Goal: Information Seeking & Learning: Learn about a topic

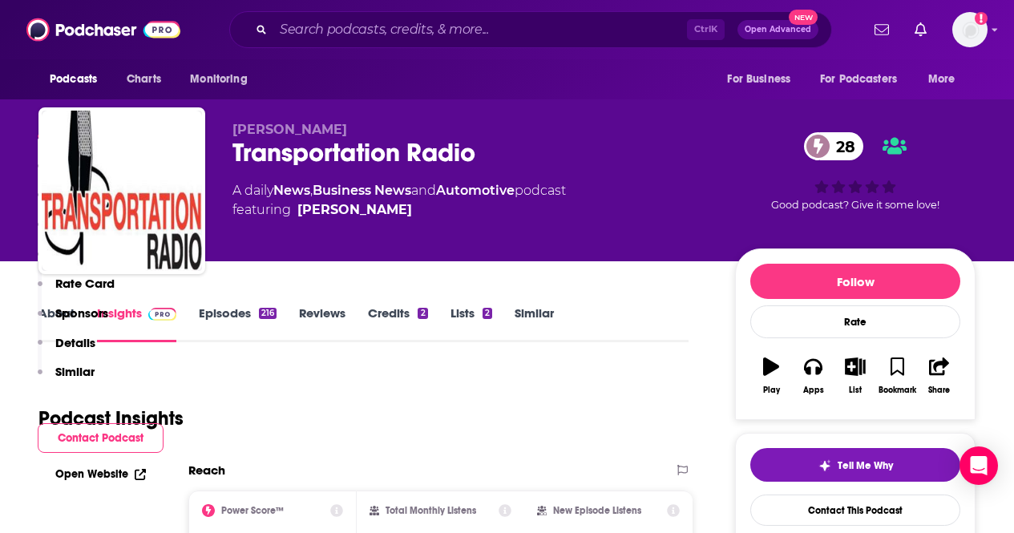
scroll to position [561, 0]
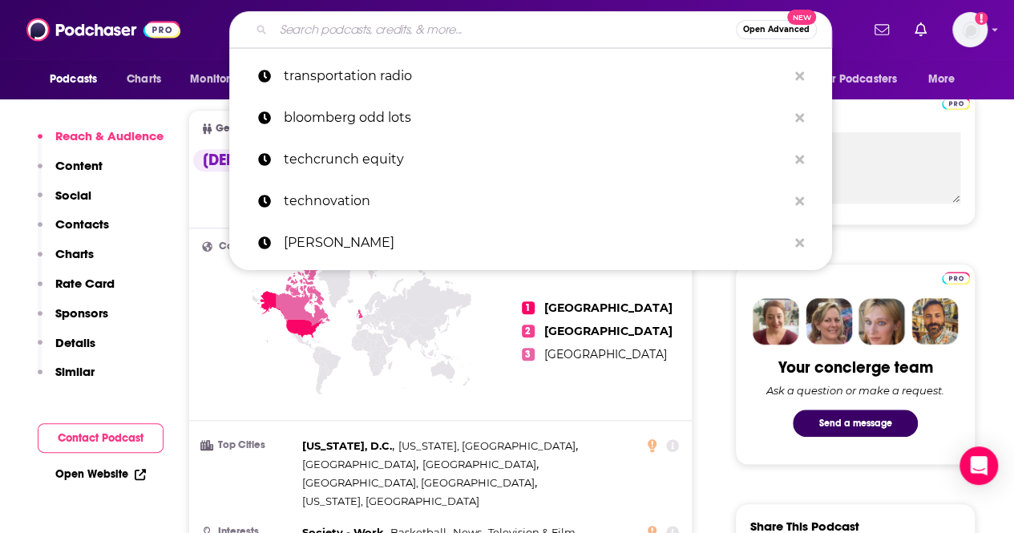
click at [316, 26] on input "Search podcasts, credits, & more..." at bounding box center [504, 30] width 462 height 26
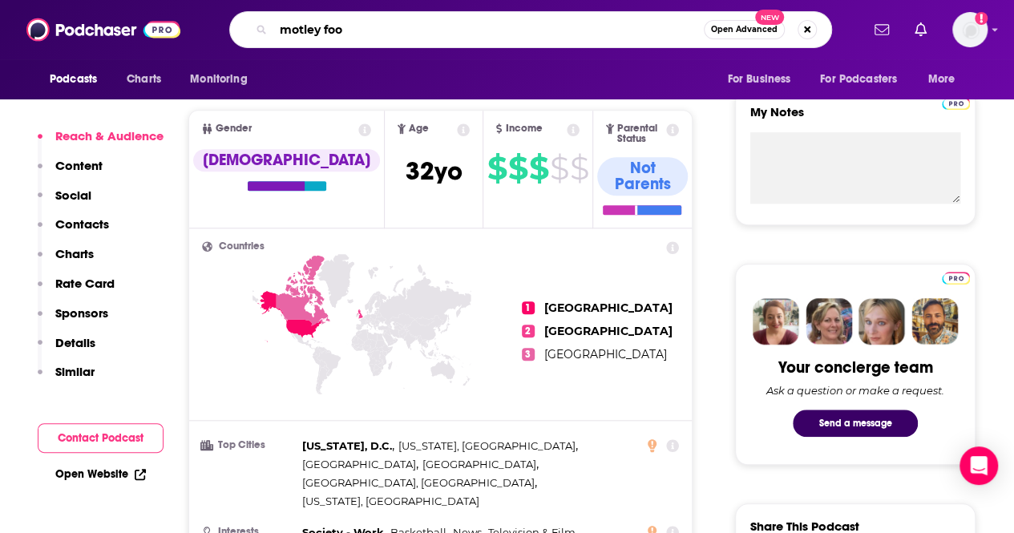
type input "motley fool"
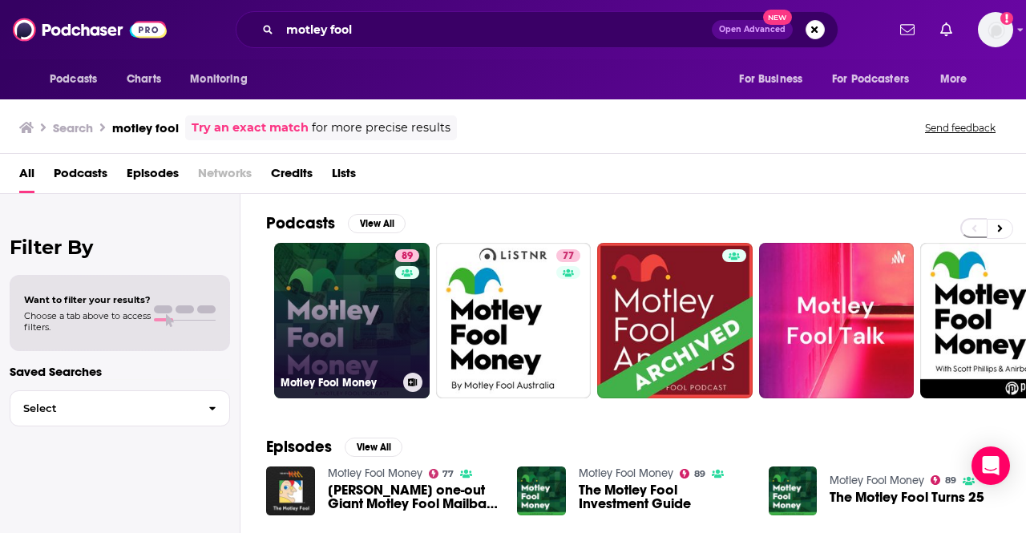
click at [358, 337] on link "89 Motley Fool Money" at bounding box center [351, 320] width 155 height 155
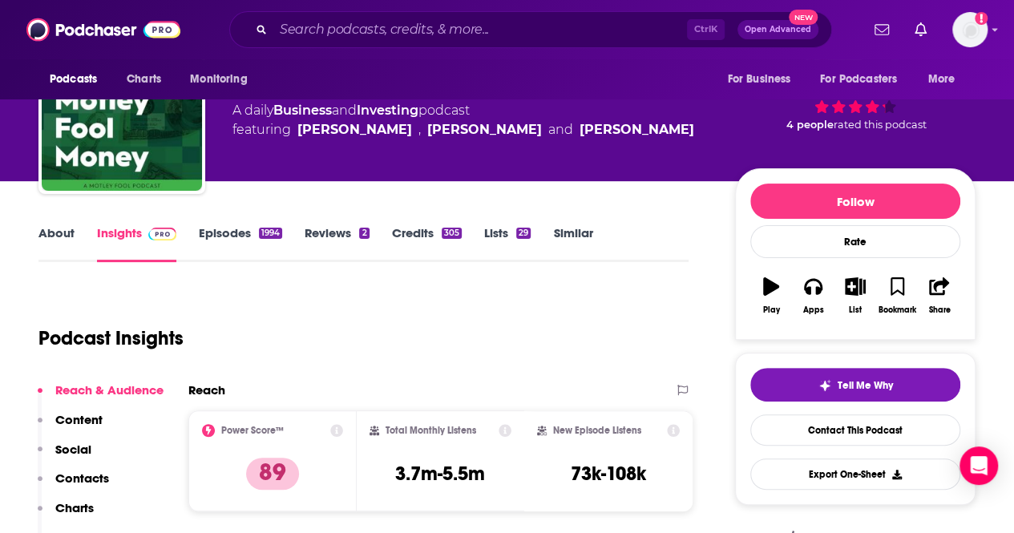
scroll to position [160, 0]
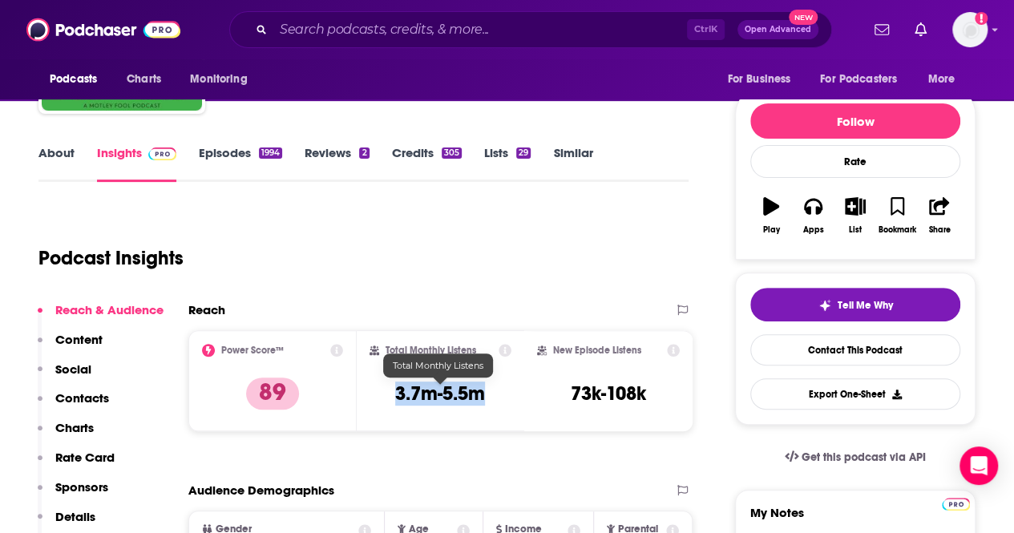
drag, startPoint x: 487, startPoint y: 397, endPoint x: 393, endPoint y: 397, distance: 94.5
click at [393, 397] on div "Total Monthly Listens 3.7m-5.5m" at bounding box center [440, 381] width 143 height 74
copy h3 "3.7m-5.5m"
click at [327, 28] on input "Search podcasts, credits, & more..." at bounding box center [479, 30] width 413 height 26
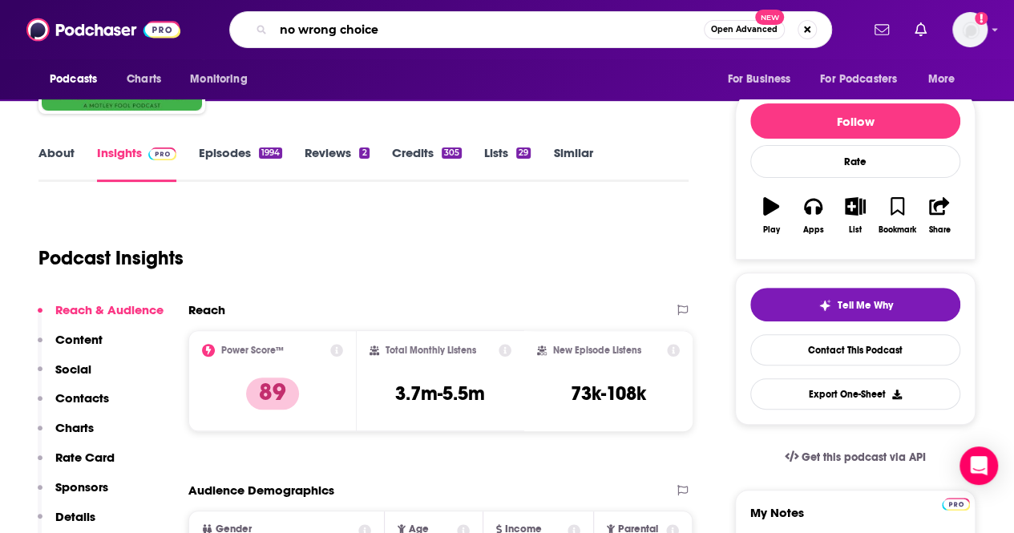
type input "no wrong choices"
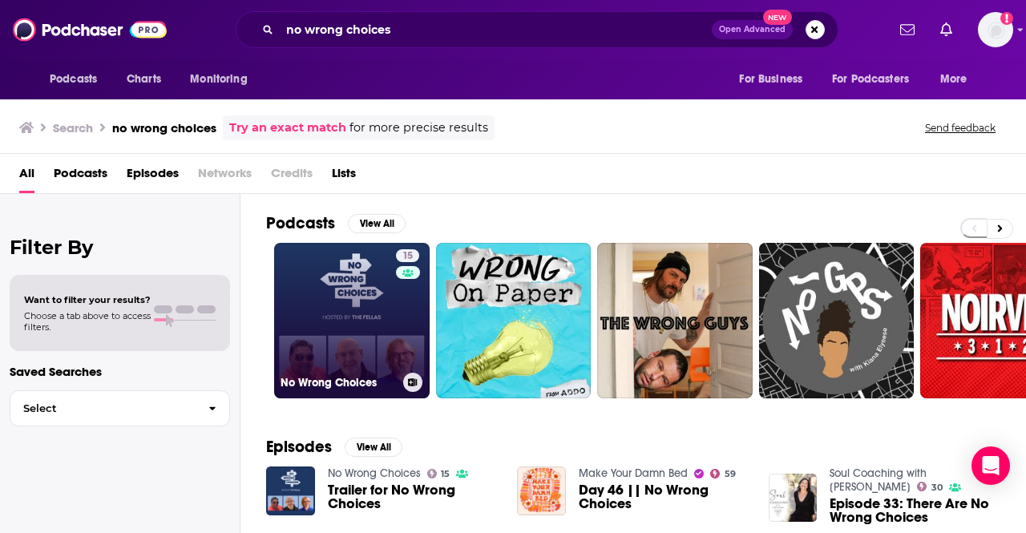
click at [336, 296] on link "15 No Wrong Choices" at bounding box center [351, 320] width 155 height 155
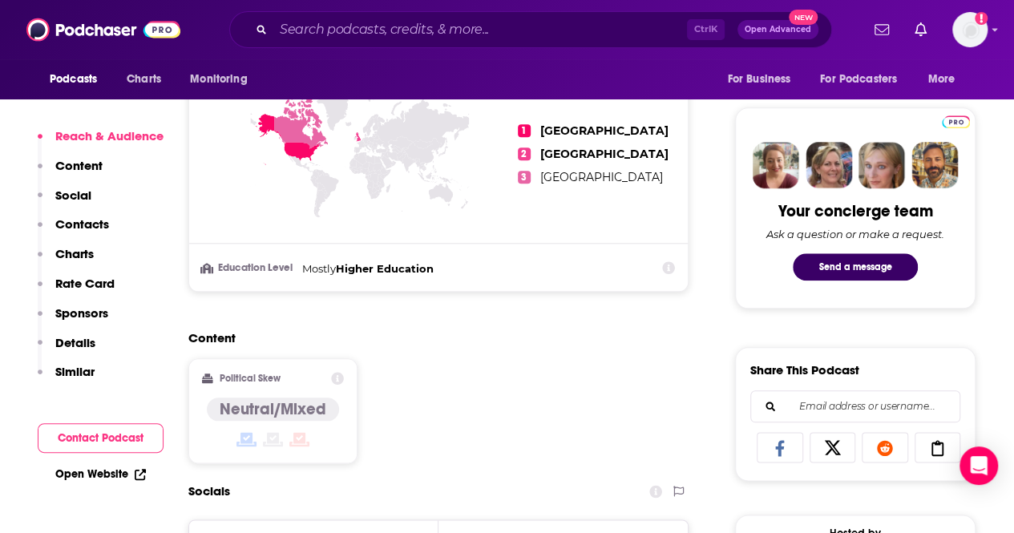
scroll to position [721, 0]
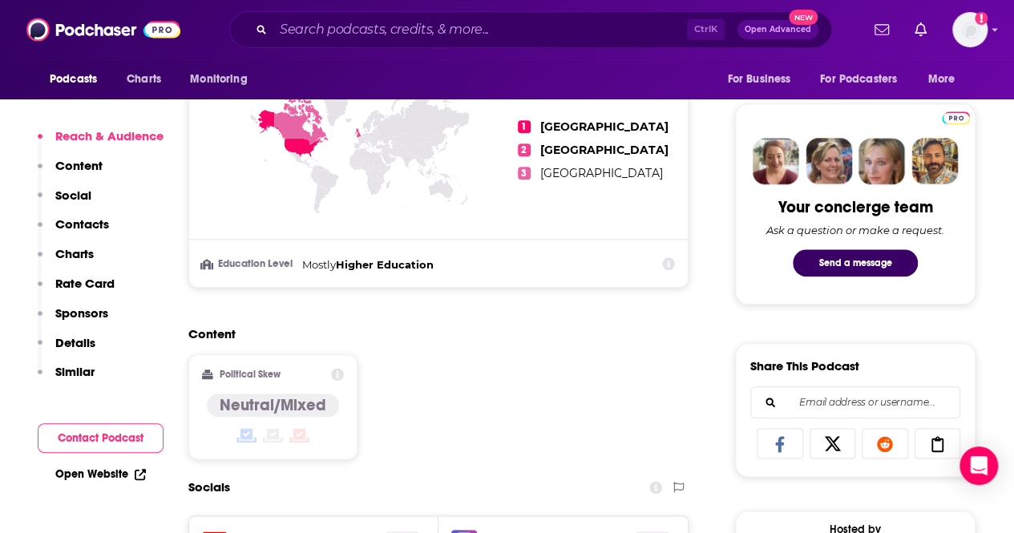
click at [129, 476] on link "Open Website" at bounding box center [100, 474] width 91 height 14
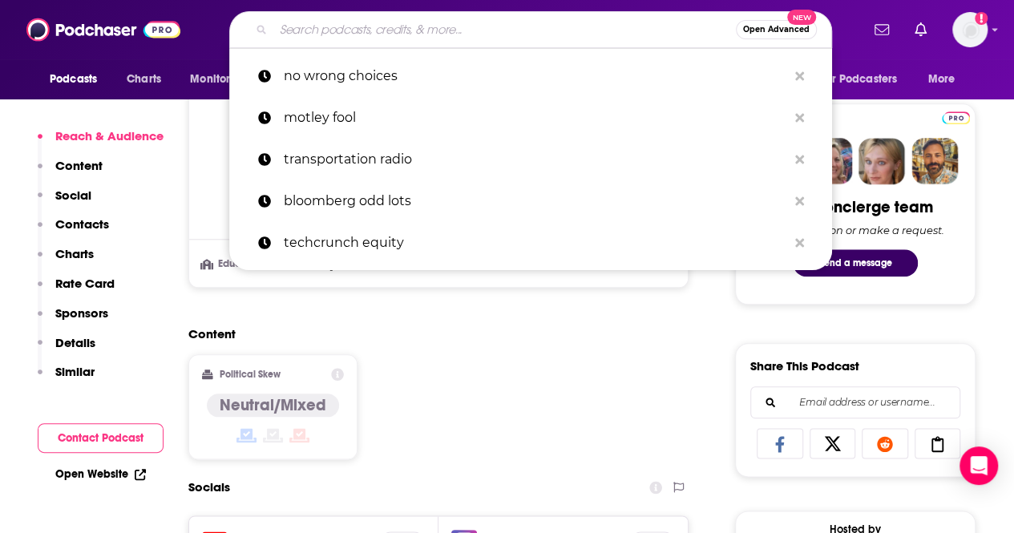
click at [326, 30] on input "Search podcasts, credits, & more..." at bounding box center [504, 30] width 462 height 26
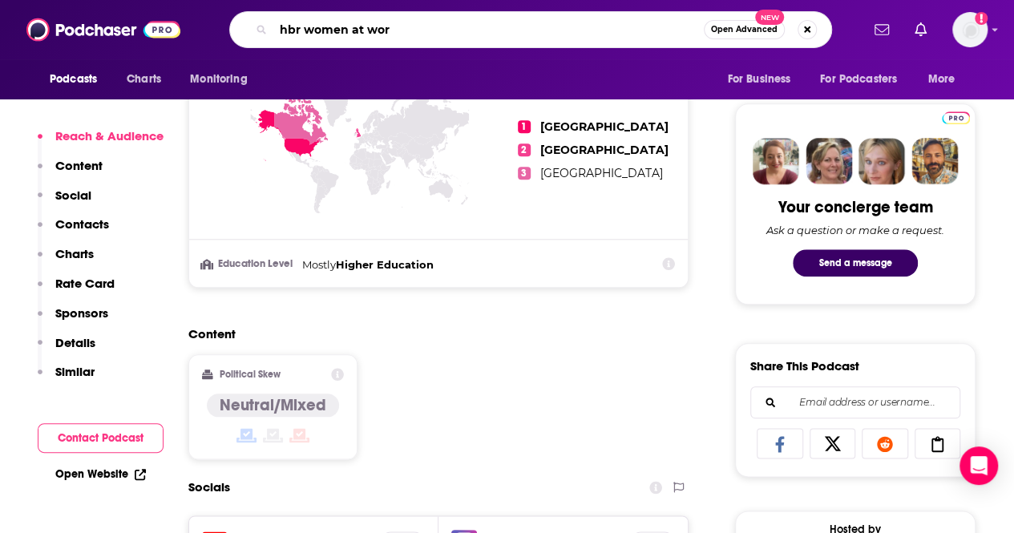
type input "hbr women at work"
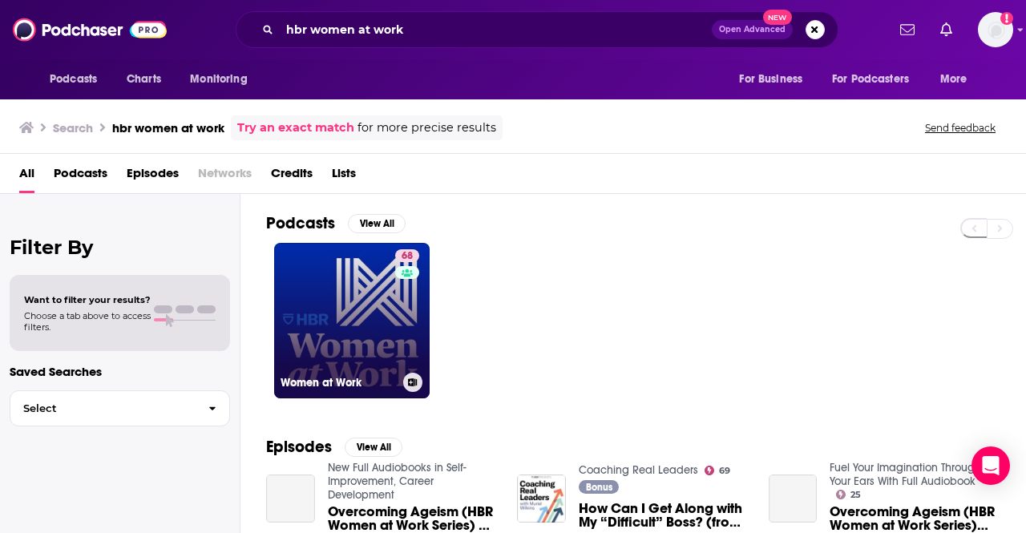
click at [349, 299] on link "68 Women at Work" at bounding box center [351, 320] width 155 height 155
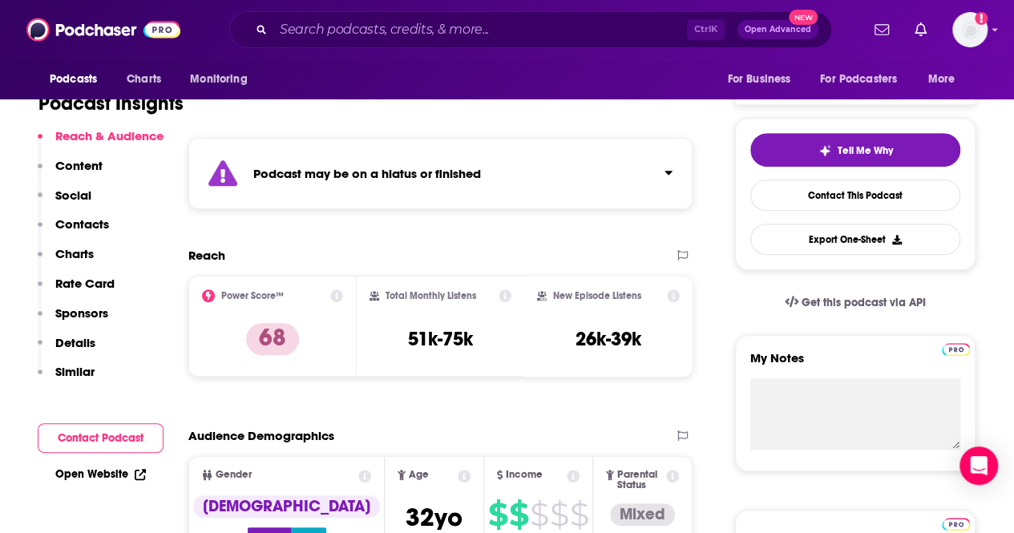
scroll to position [320, 0]
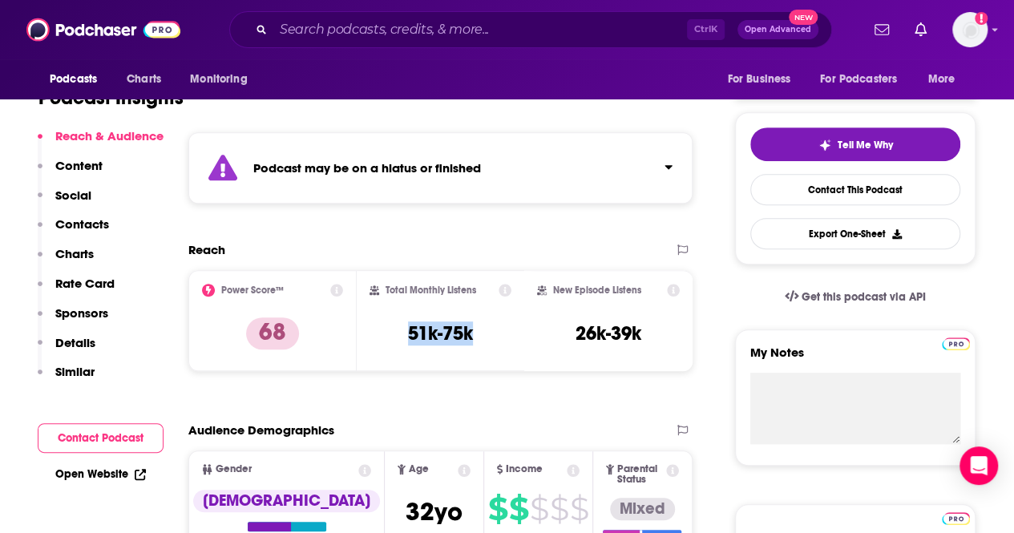
drag, startPoint x: 482, startPoint y: 333, endPoint x: 404, endPoint y: 331, distance: 77.8
click at [404, 331] on div "Total Monthly Listens 51k-75k" at bounding box center [440, 321] width 143 height 74
copy h3 "51k-75k"
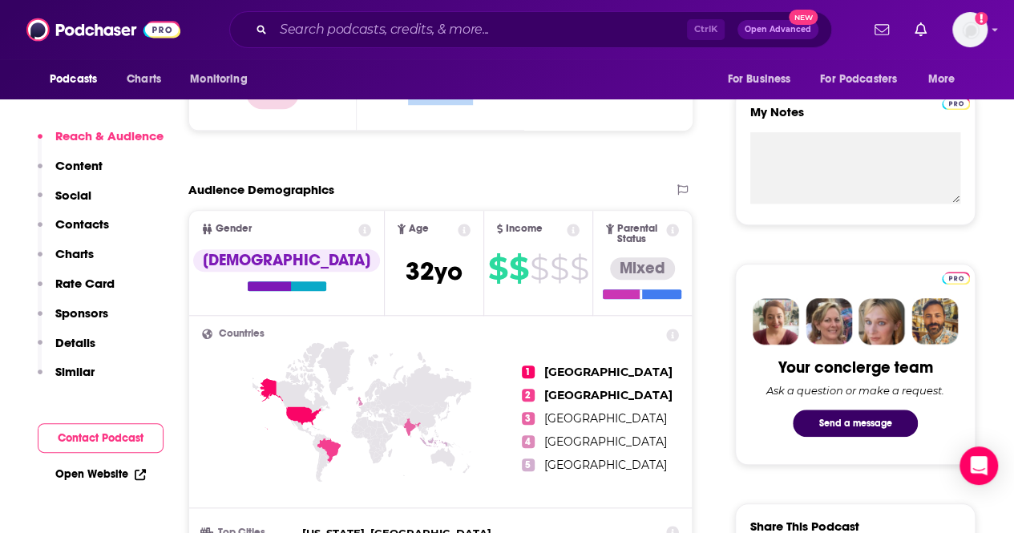
click at [111, 473] on link "Open Website" at bounding box center [100, 474] width 91 height 14
click at [332, 23] on input "Search podcasts, credits, & more..." at bounding box center [479, 30] width 413 height 26
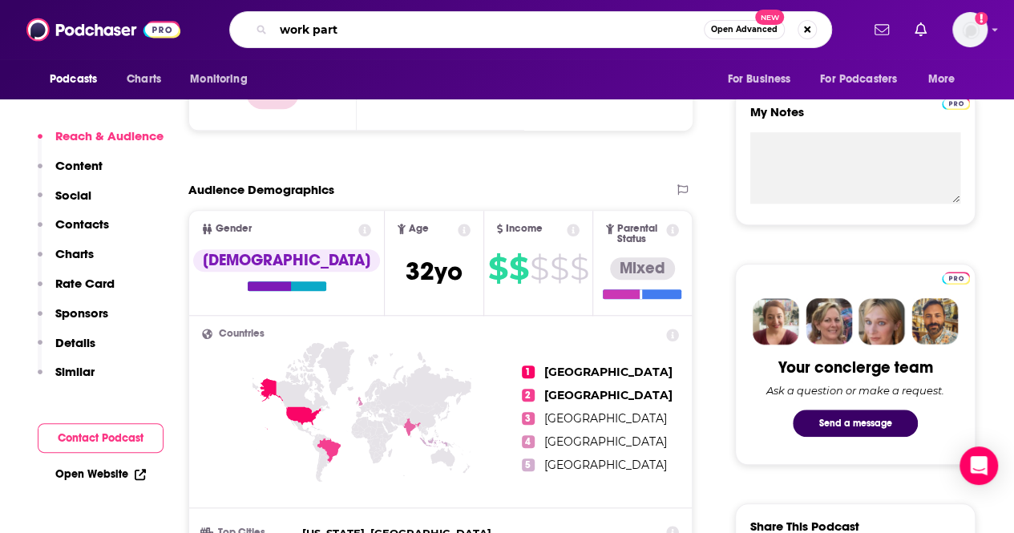
type input "work party"
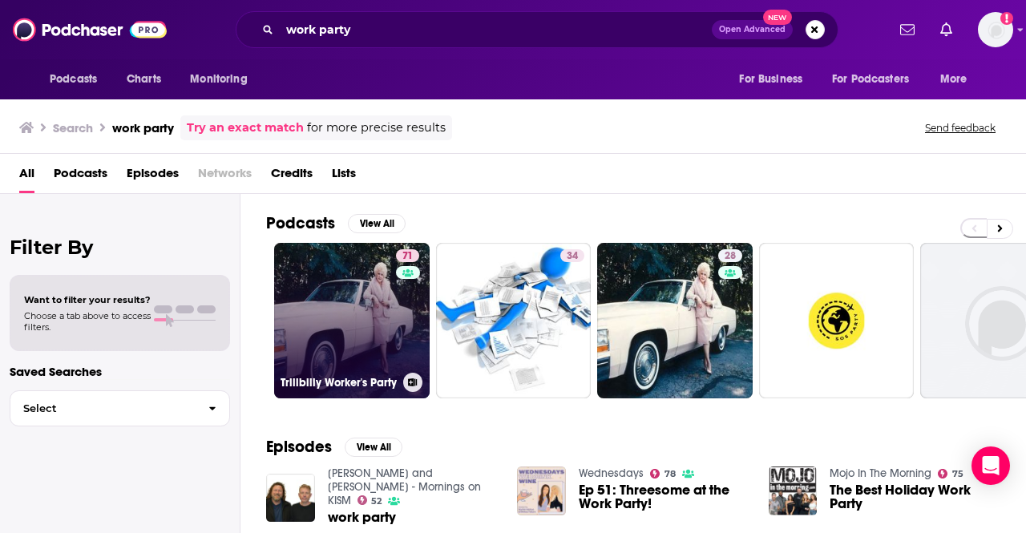
click at [338, 316] on link "71 Trillbilly Worker's Party" at bounding box center [351, 320] width 155 height 155
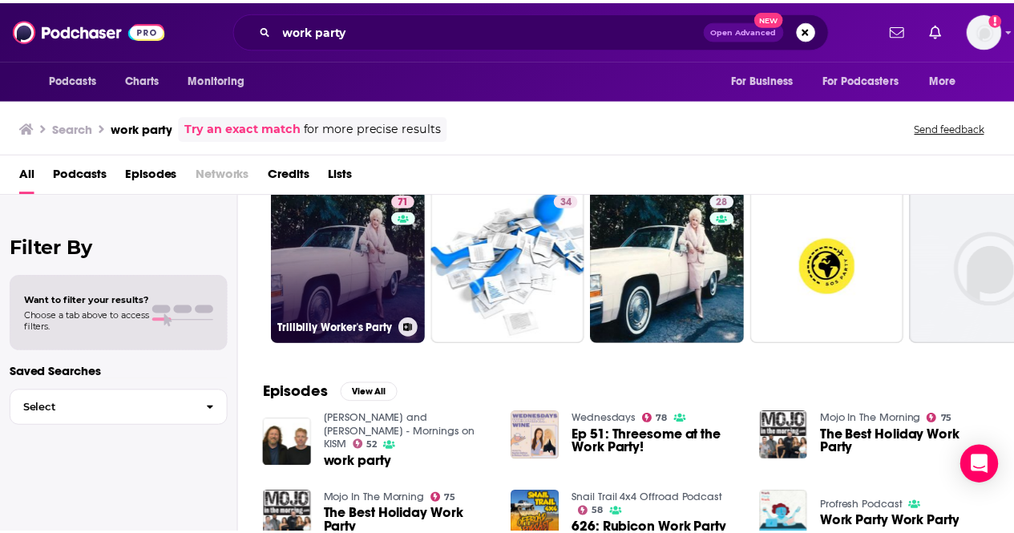
scroll to position [80, 0]
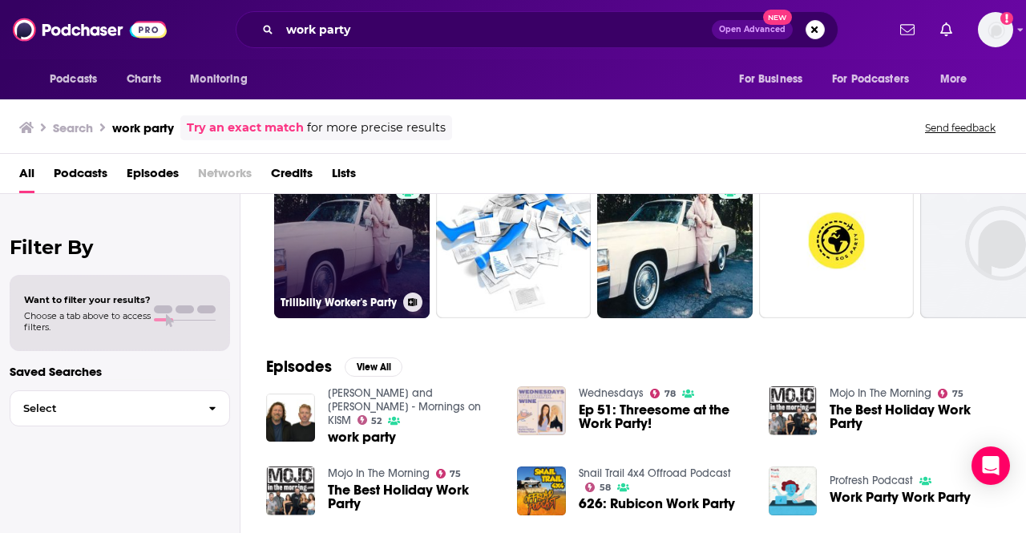
click at [335, 209] on link "71 Trillbilly Worker's Party" at bounding box center [351, 240] width 155 height 155
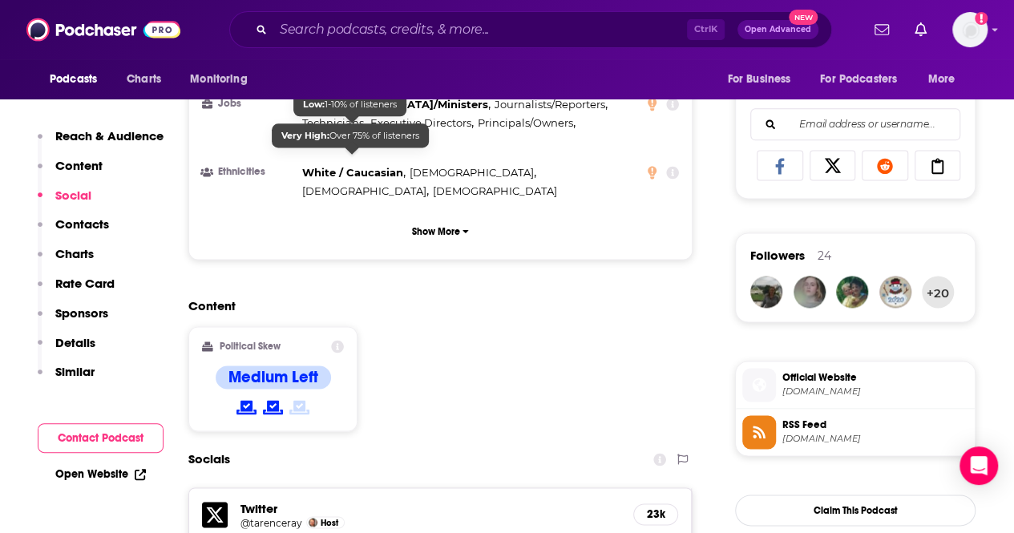
scroll to position [1122, 0]
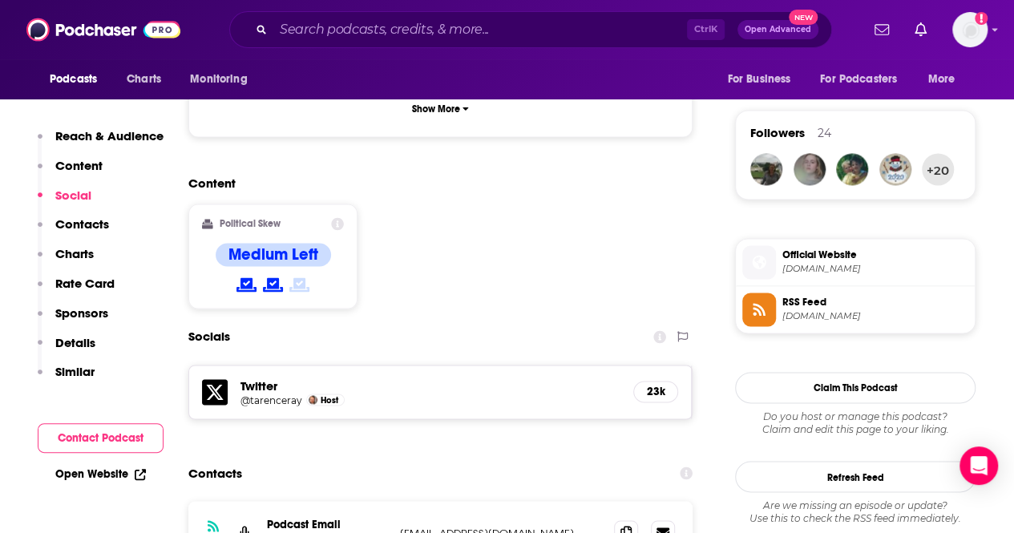
click at [118, 477] on link "Open Website" at bounding box center [100, 474] width 91 height 14
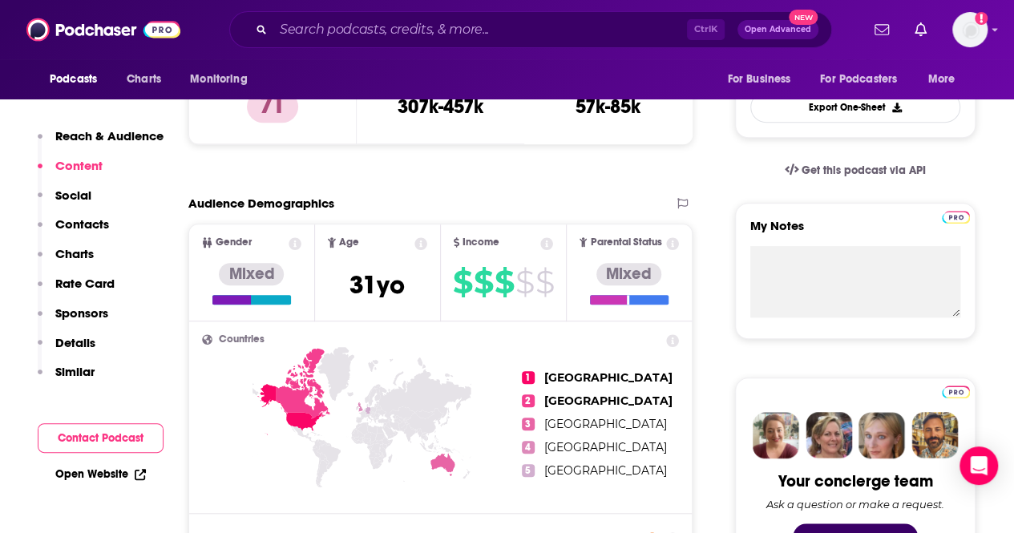
scroll to position [320, 0]
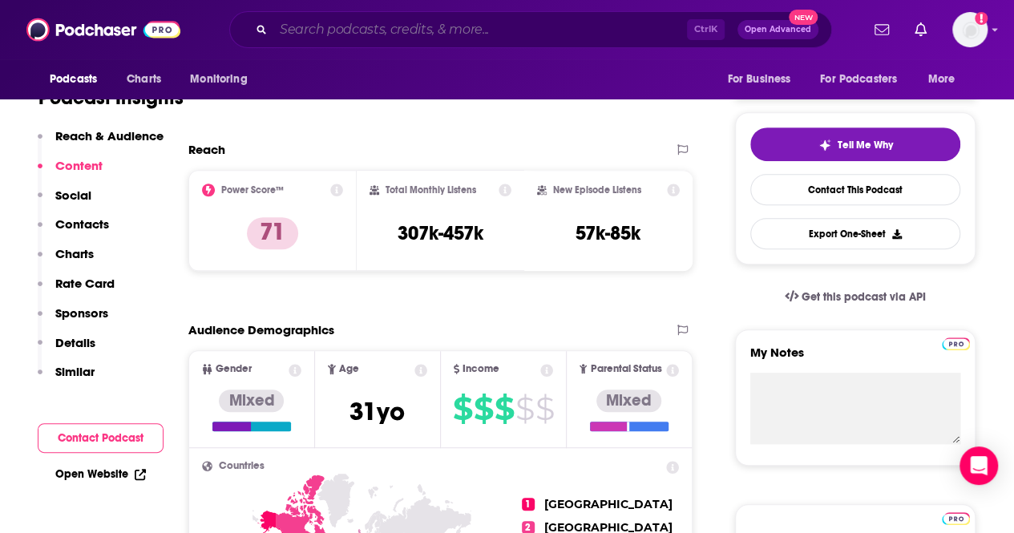
click at [333, 29] on input "Search podcasts, credits, & more..." at bounding box center [479, 30] width 413 height 26
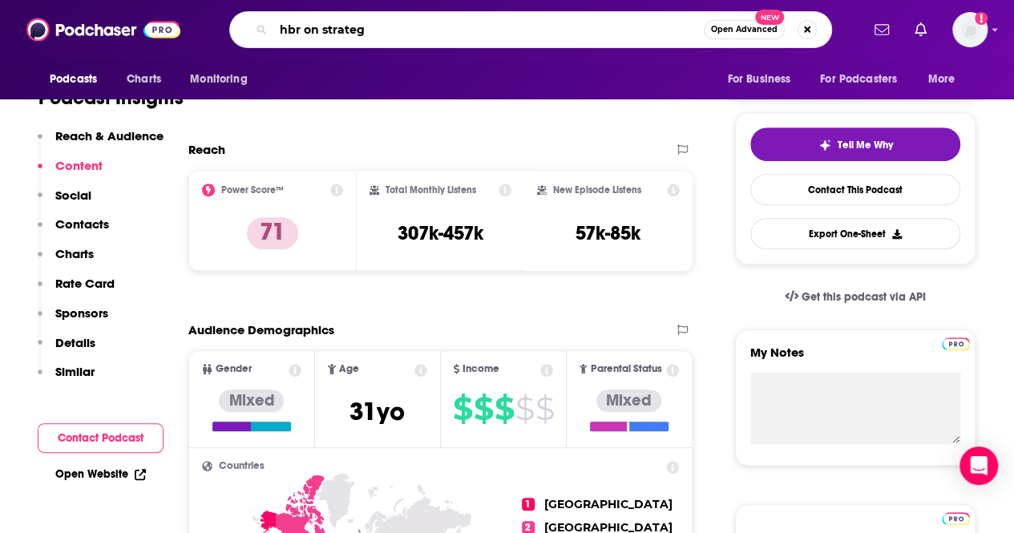
type input "hbr on strategy"
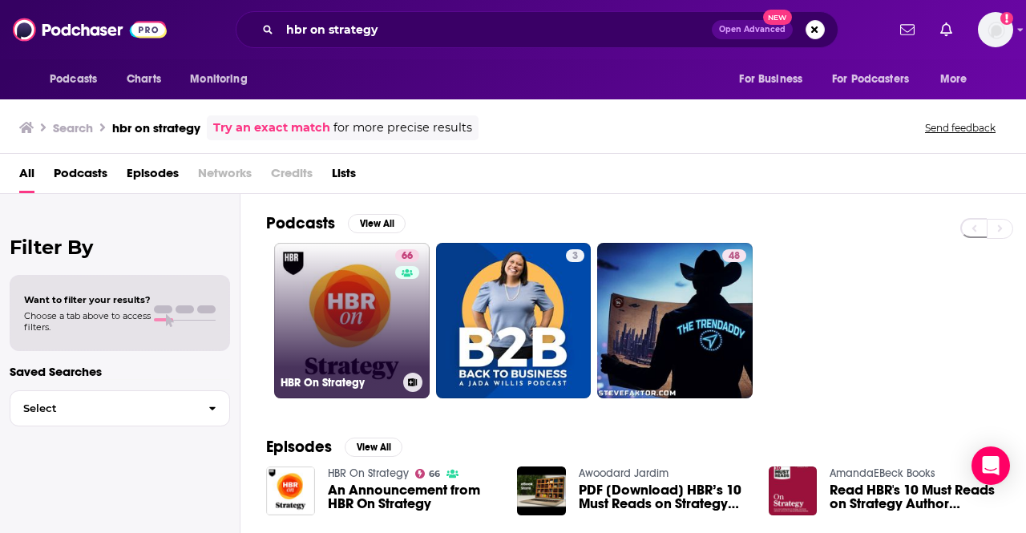
click at [337, 326] on link "66 HBR On Strategy" at bounding box center [351, 320] width 155 height 155
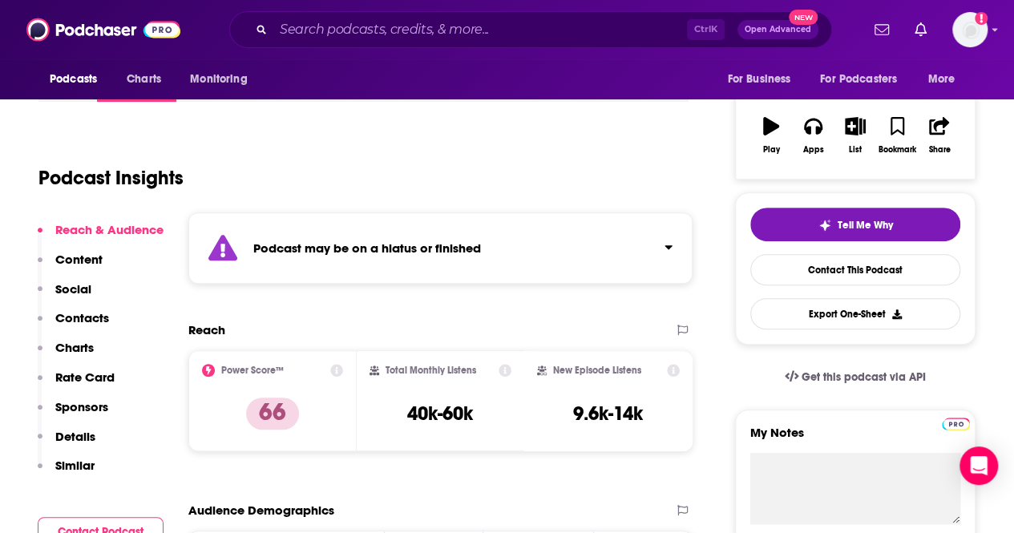
scroll to position [320, 0]
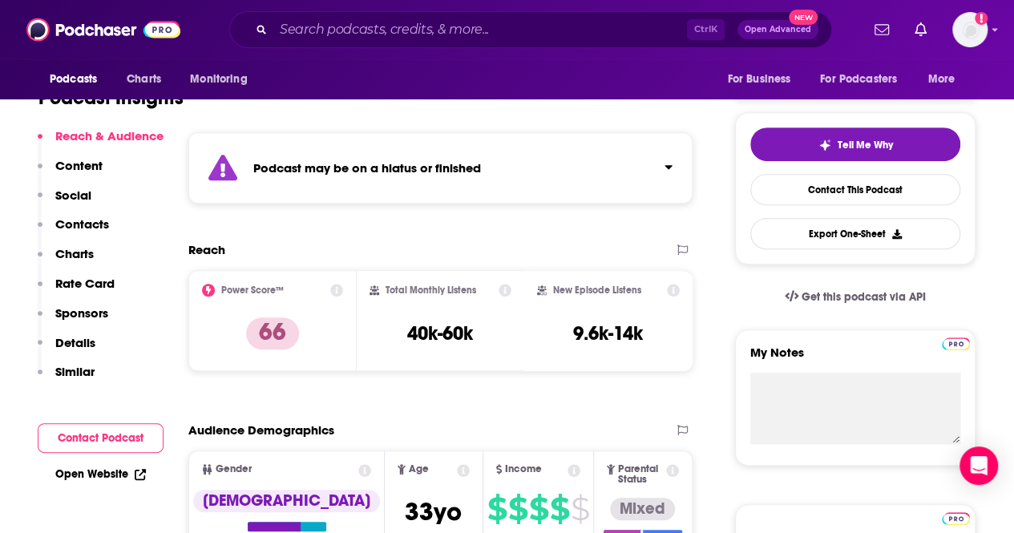
click at [106, 467] on link "Open Website" at bounding box center [100, 474] width 91 height 14
click at [353, 36] on input "Search podcasts, credits, & more..." at bounding box center [479, 30] width 413 height 26
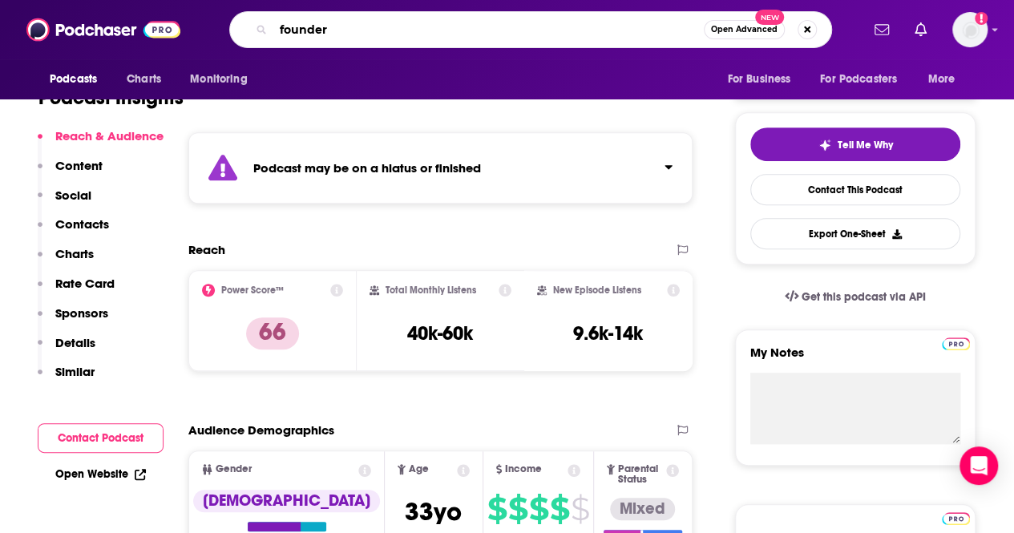
type input "founders"
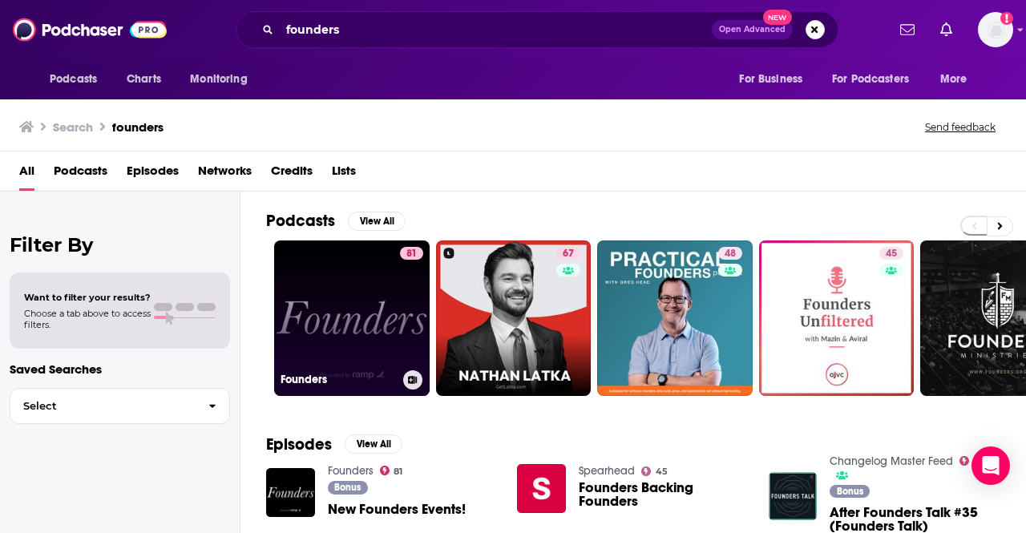
click at [353, 319] on link "81 Founders" at bounding box center [351, 317] width 155 height 155
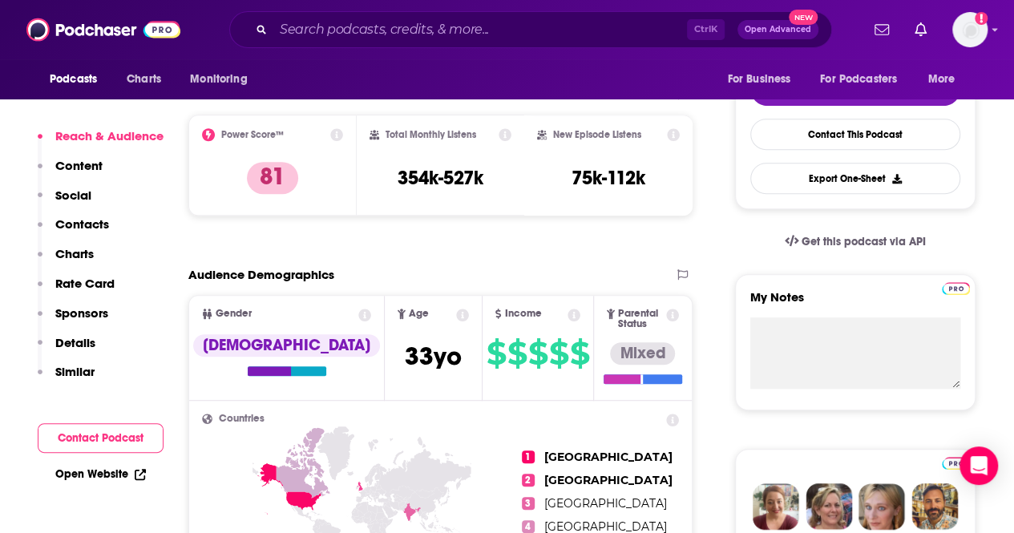
scroll to position [401, 0]
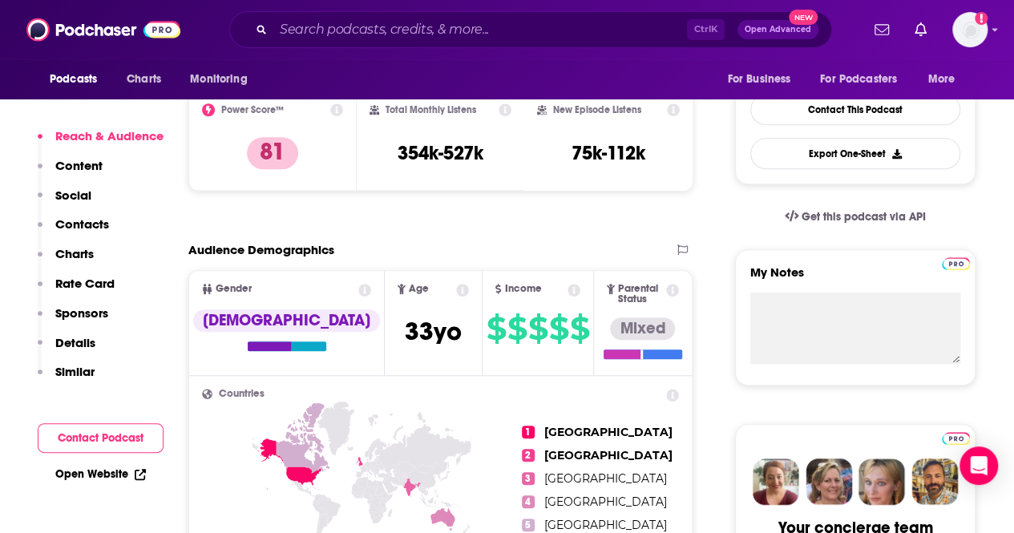
click at [98, 471] on link "Open Website" at bounding box center [100, 474] width 91 height 14
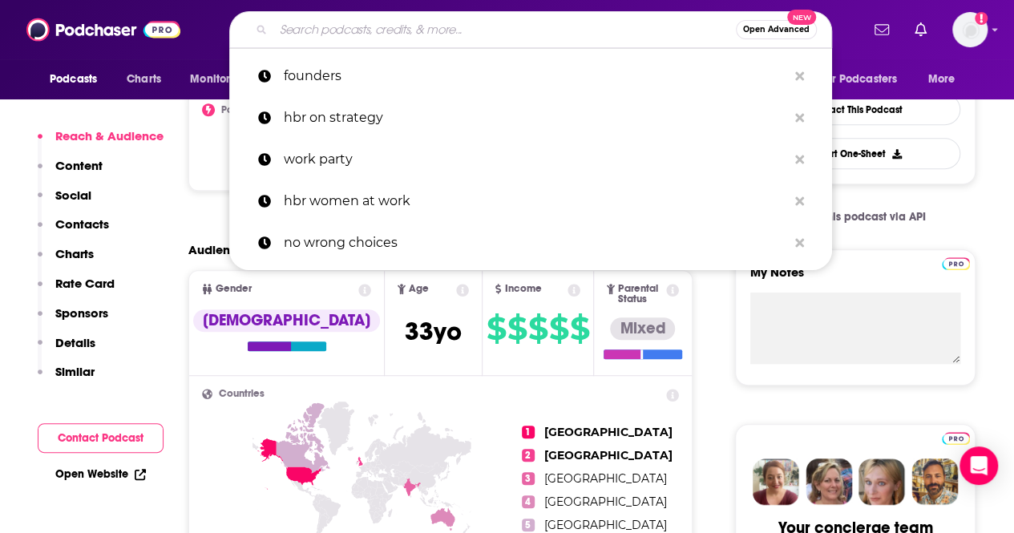
click at [330, 22] on input "Search podcasts, credits, & more..." at bounding box center [504, 30] width 462 height 26
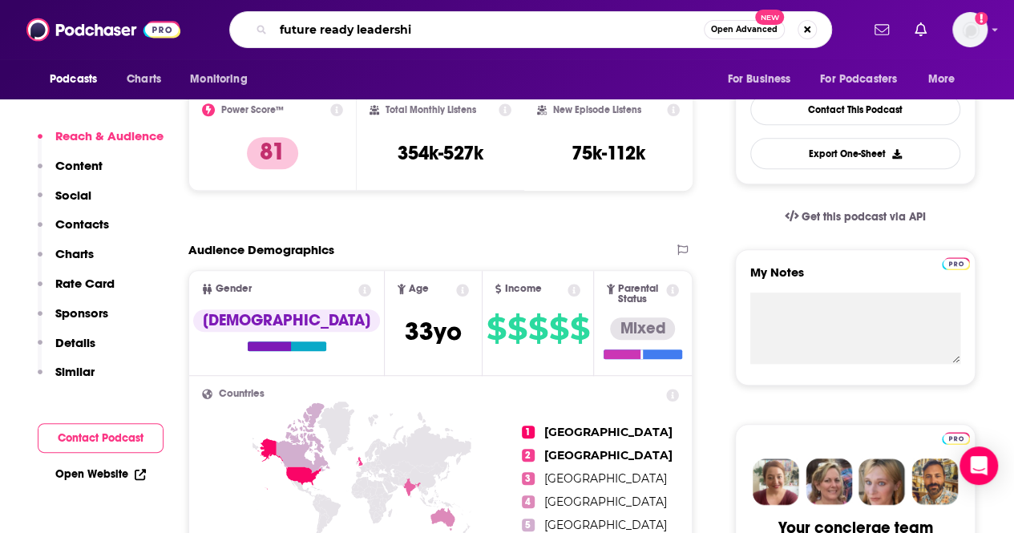
type input "future ready leadership"
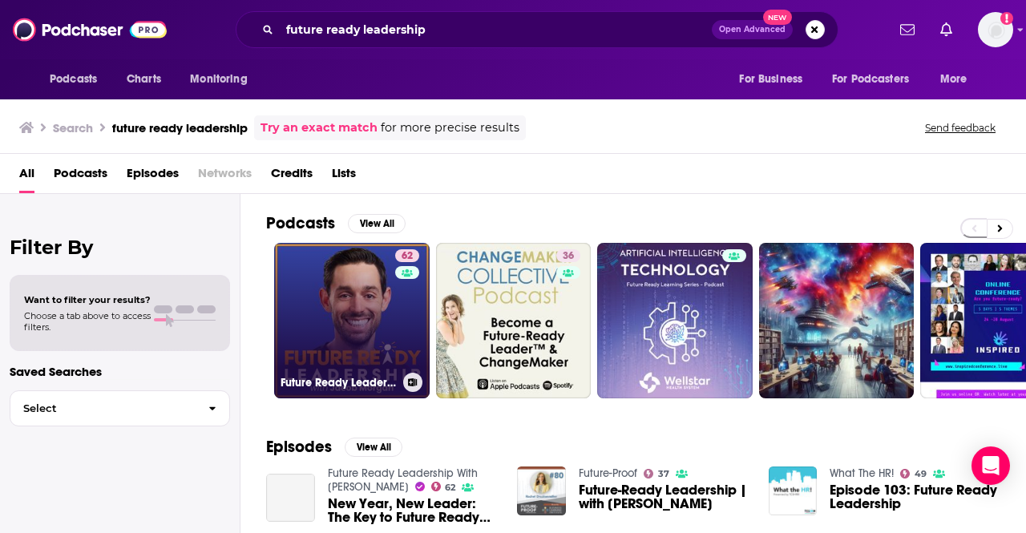
click at [342, 316] on link "62 Future Ready Leadership With [PERSON_NAME]" at bounding box center [351, 320] width 155 height 155
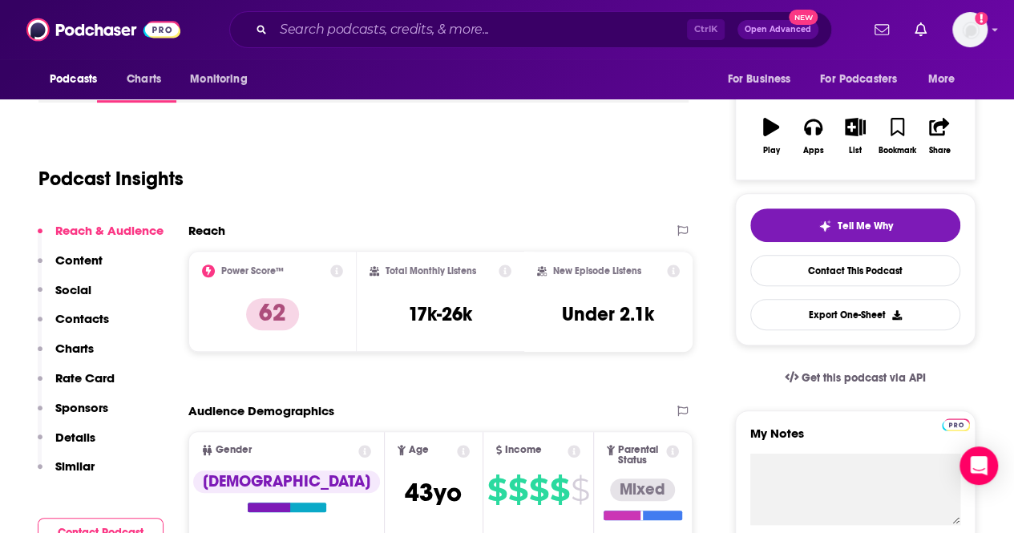
scroll to position [240, 0]
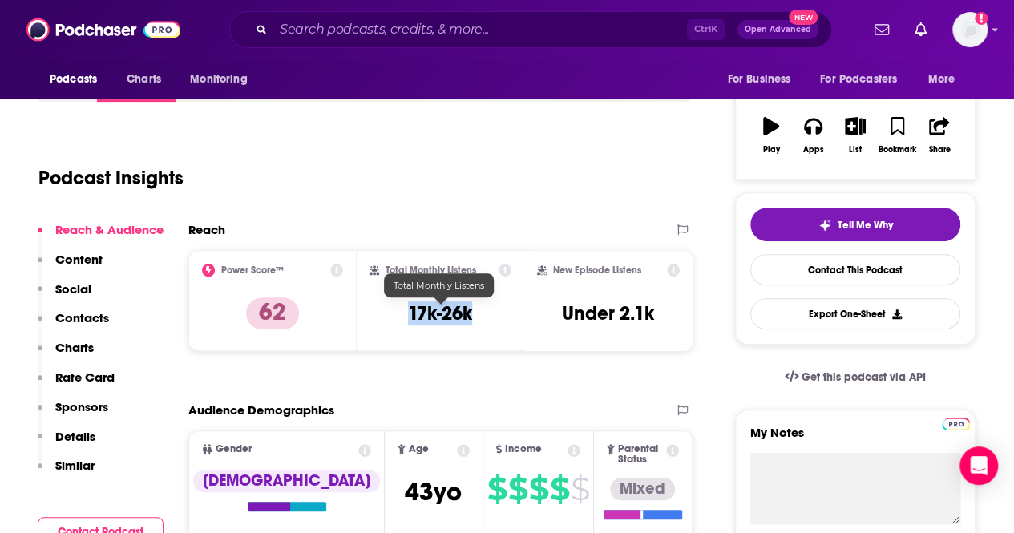
drag, startPoint x: 480, startPoint y: 319, endPoint x: 402, endPoint y: 315, distance: 77.8
click at [402, 315] on div "Total Monthly Listens 17k-26k" at bounding box center [440, 301] width 143 height 74
copy h3 "17k-26k"
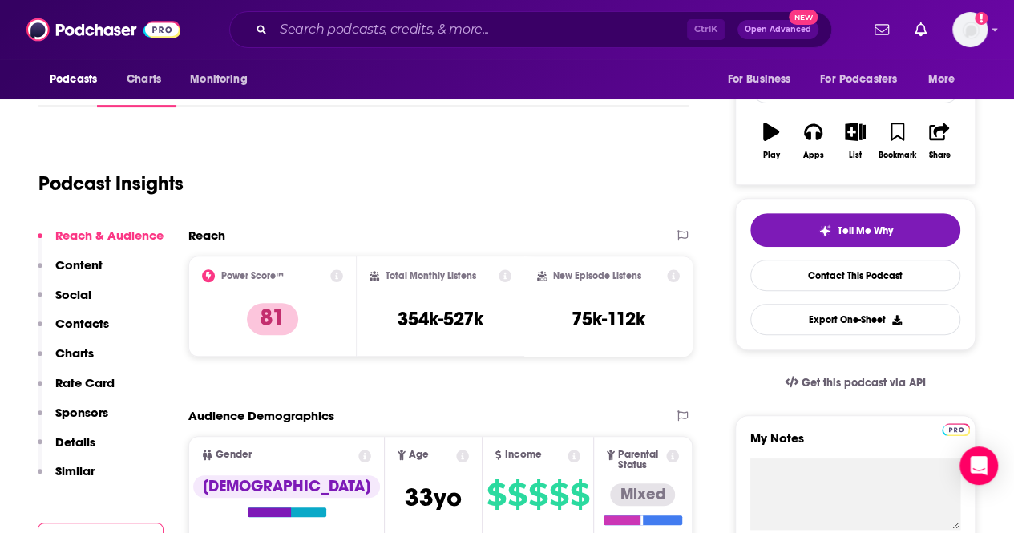
scroll to position [240, 0]
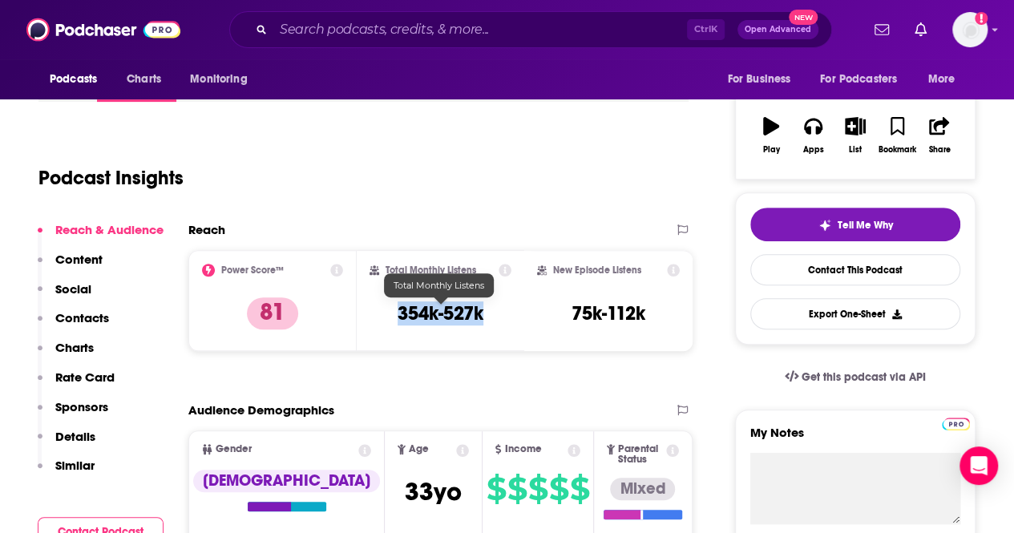
drag, startPoint x: 484, startPoint y: 318, endPoint x: 394, endPoint y: 308, distance: 90.3
click at [394, 308] on div "Total Monthly Listens 354k-527k" at bounding box center [440, 301] width 143 height 74
copy h3 "354k-527k"
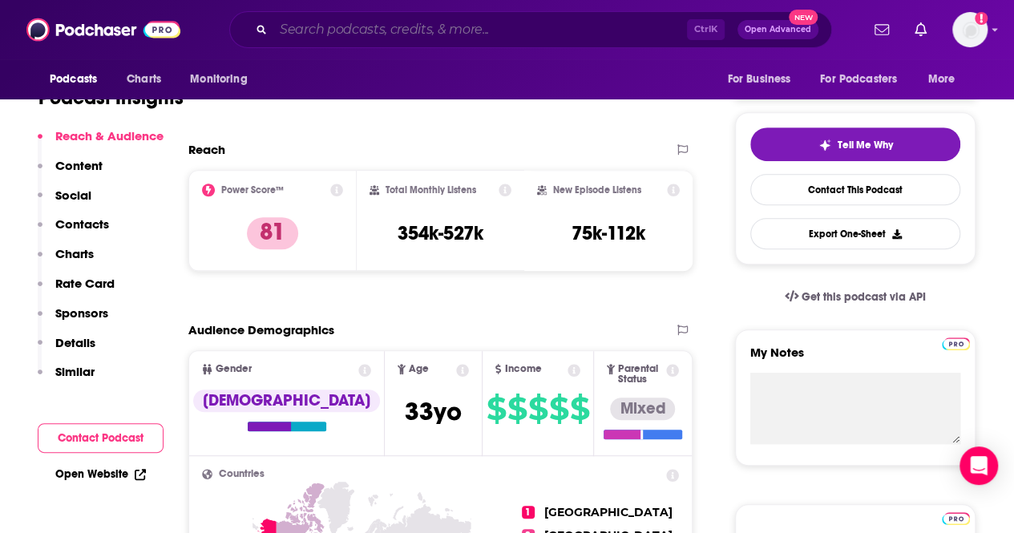
click at [346, 31] on input "Search podcasts, credits, & more..." at bounding box center [479, 30] width 413 height 26
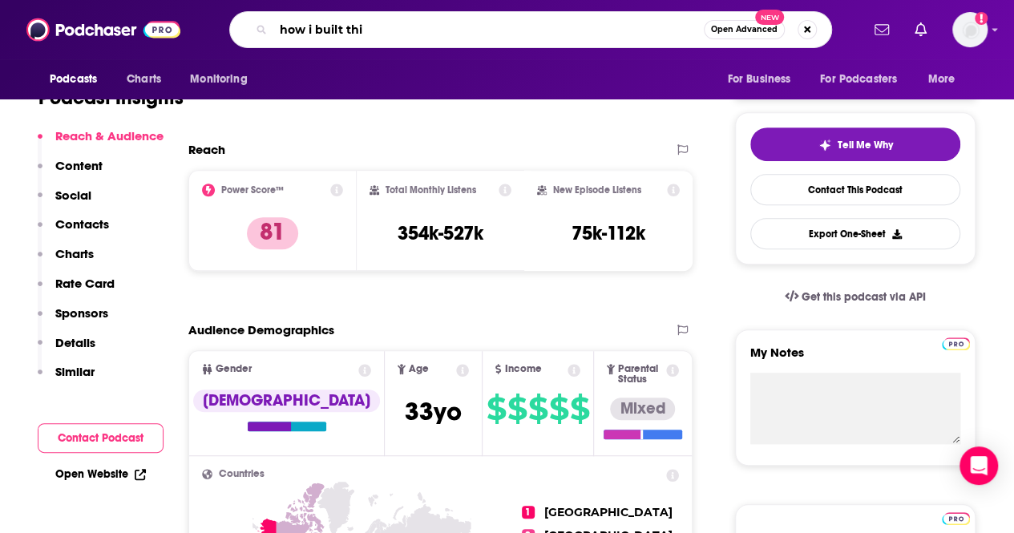
type input "how i built this"
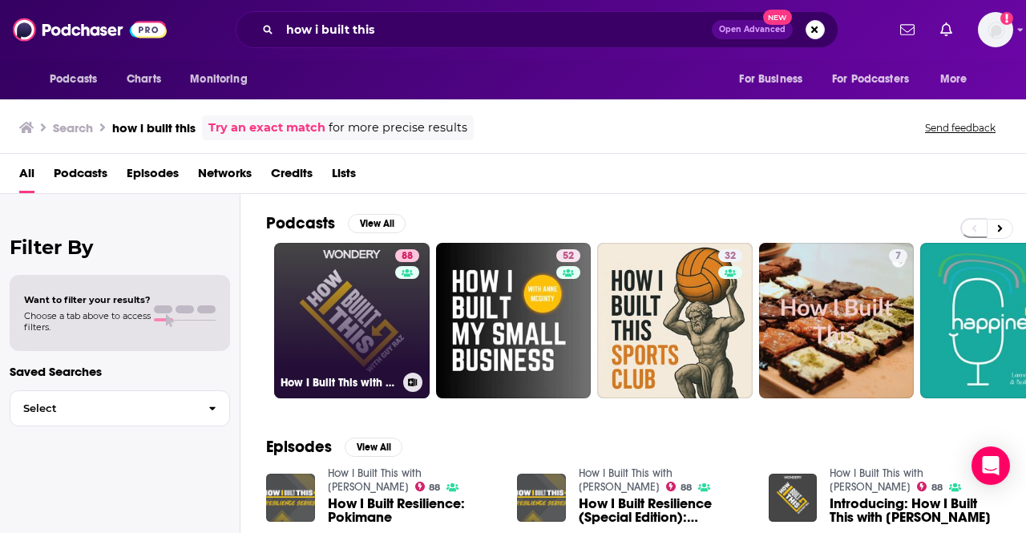
click at [346, 313] on link "88 How I Built This with [PERSON_NAME]" at bounding box center [351, 320] width 155 height 155
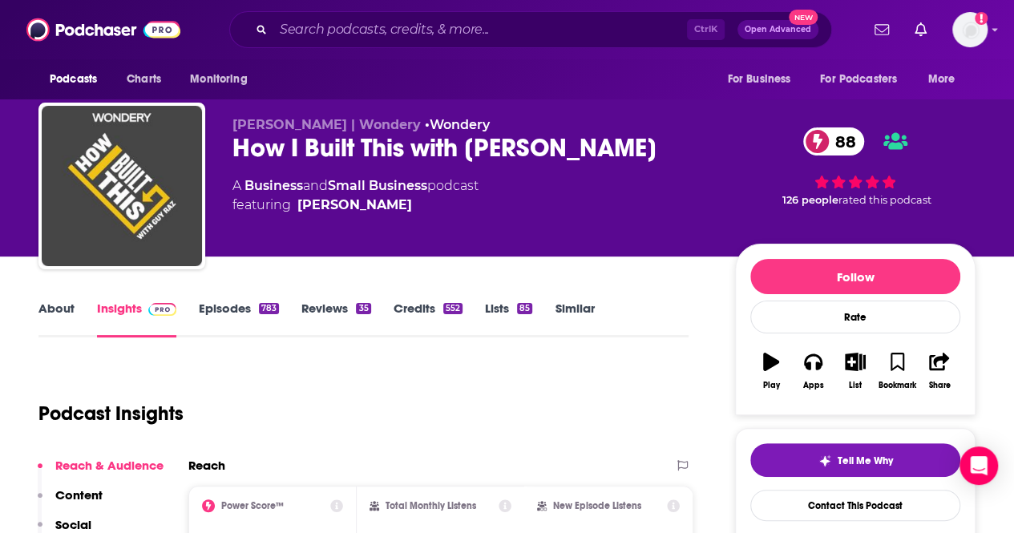
scroll to position [160, 0]
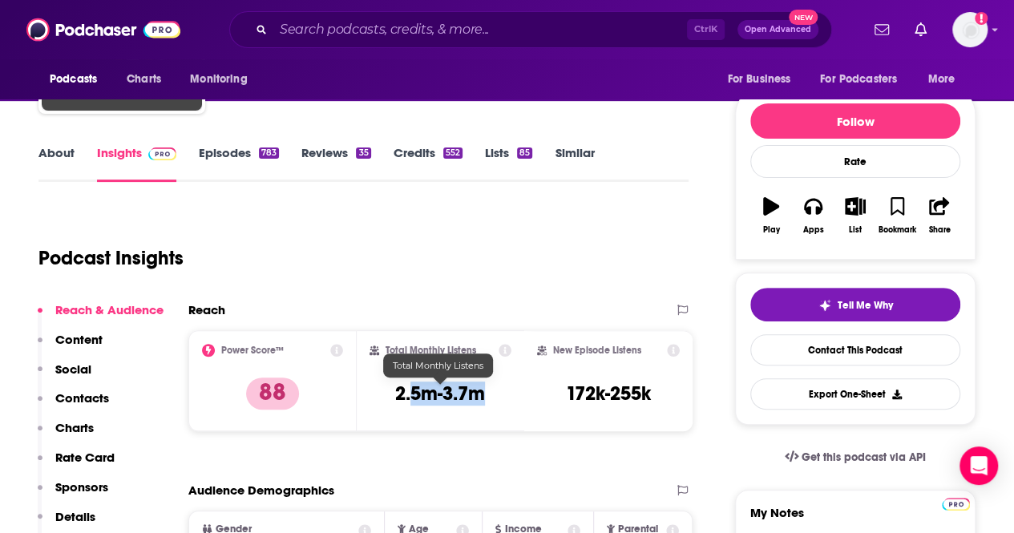
drag, startPoint x: 487, startPoint y: 388, endPoint x: 415, endPoint y: 392, distance: 72.2
click at [415, 392] on div "Total Monthly Listens 2.5m-3.7m" at bounding box center [440, 381] width 143 height 74
click at [411, 394] on h3 "2.5m-3.7m" at bounding box center [440, 393] width 90 height 24
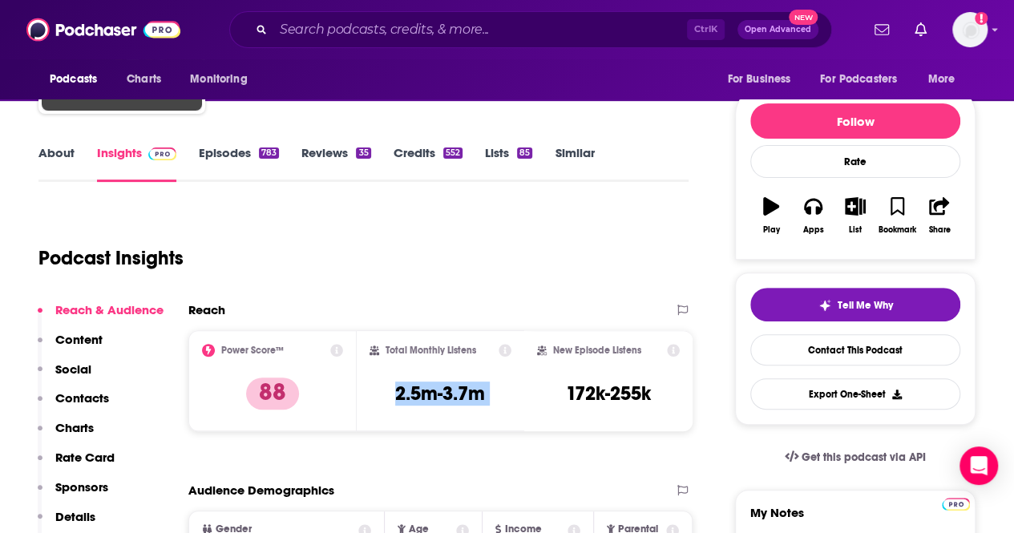
scroll to position [481, 0]
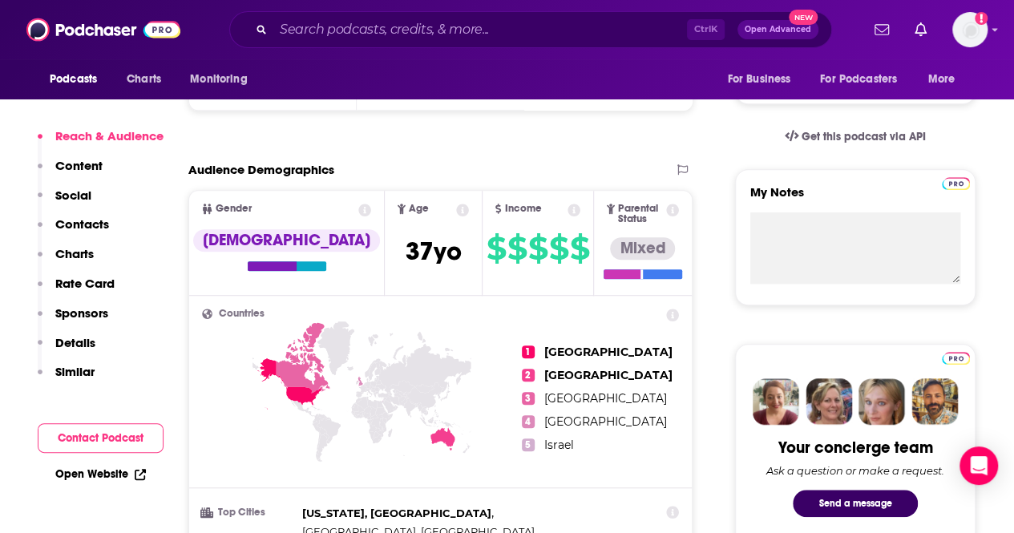
click at [96, 472] on link "Open Website" at bounding box center [100, 474] width 91 height 14
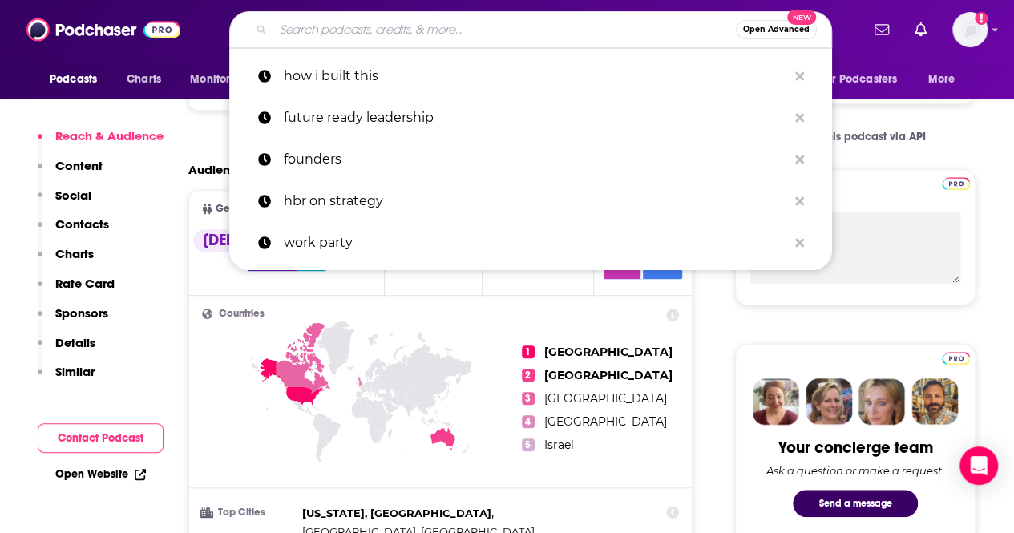
click at [332, 38] on input "Search podcasts, credits, & more..." at bounding box center [504, 30] width 462 height 26
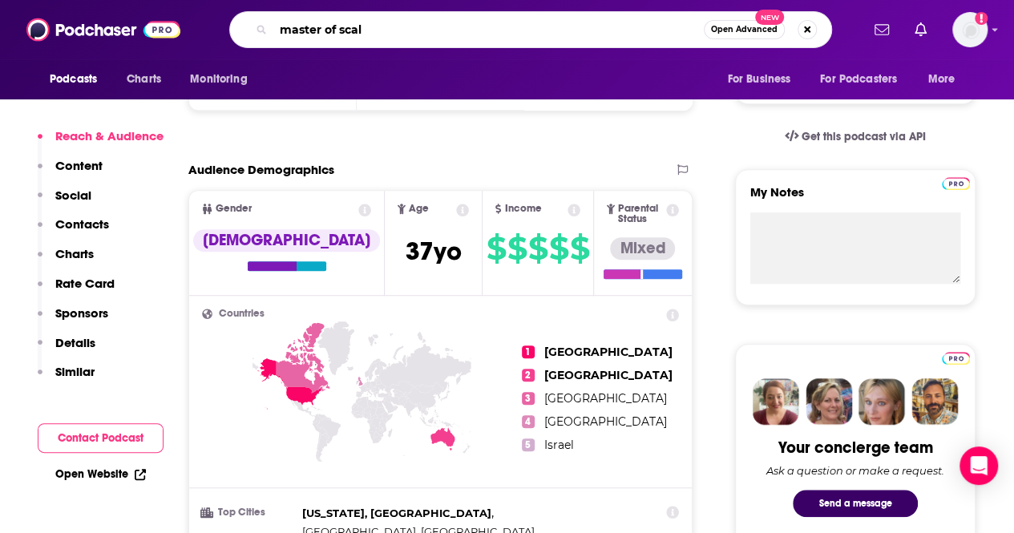
type input "master of scale"
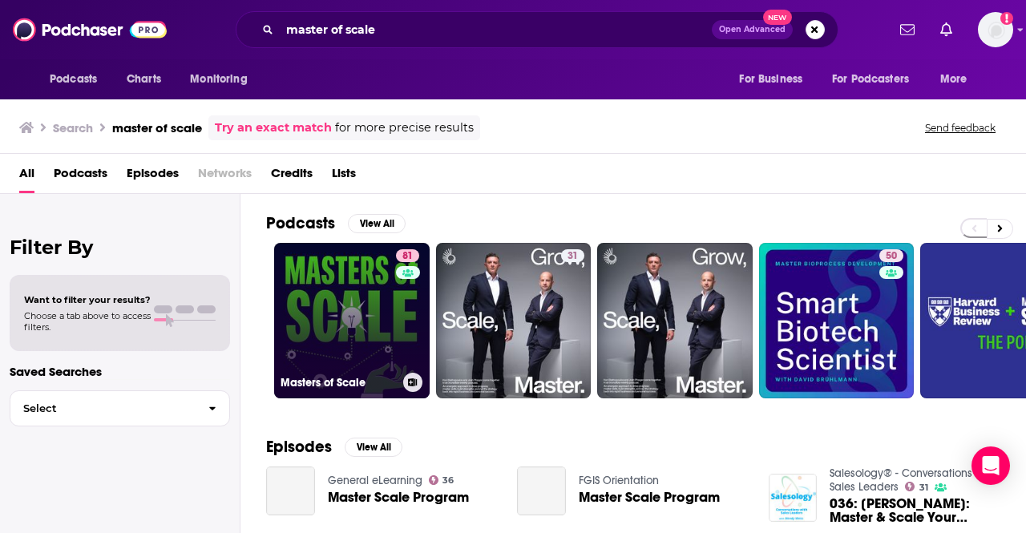
click at [356, 306] on link "81 Masters of Scale" at bounding box center [351, 320] width 155 height 155
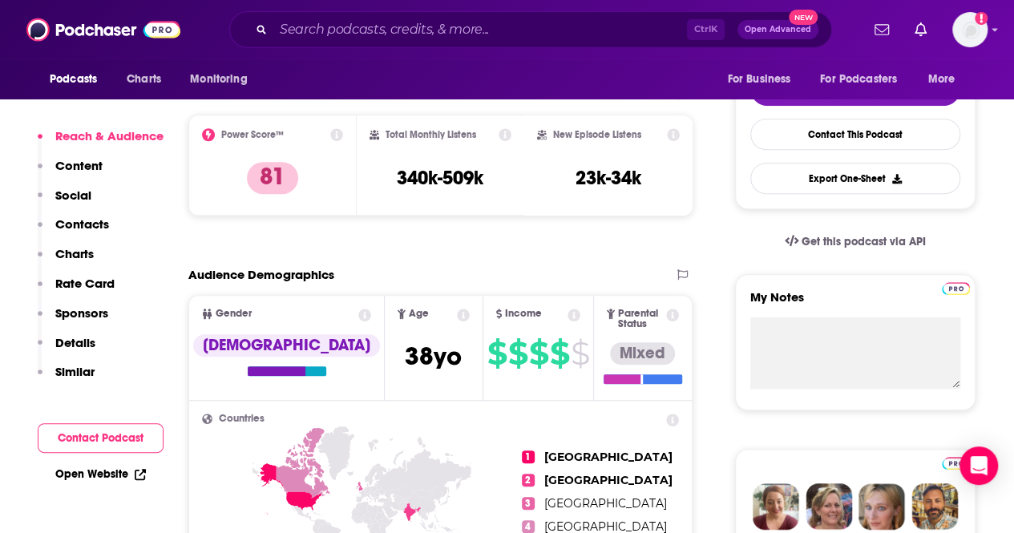
scroll to position [401, 0]
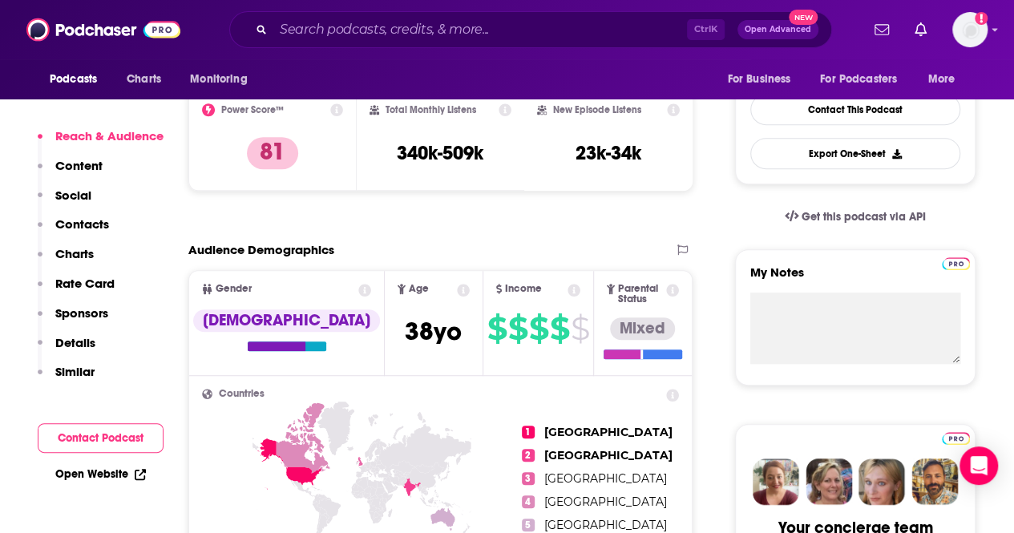
click at [111, 468] on link "Open Website" at bounding box center [100, 474] width 91 height 14
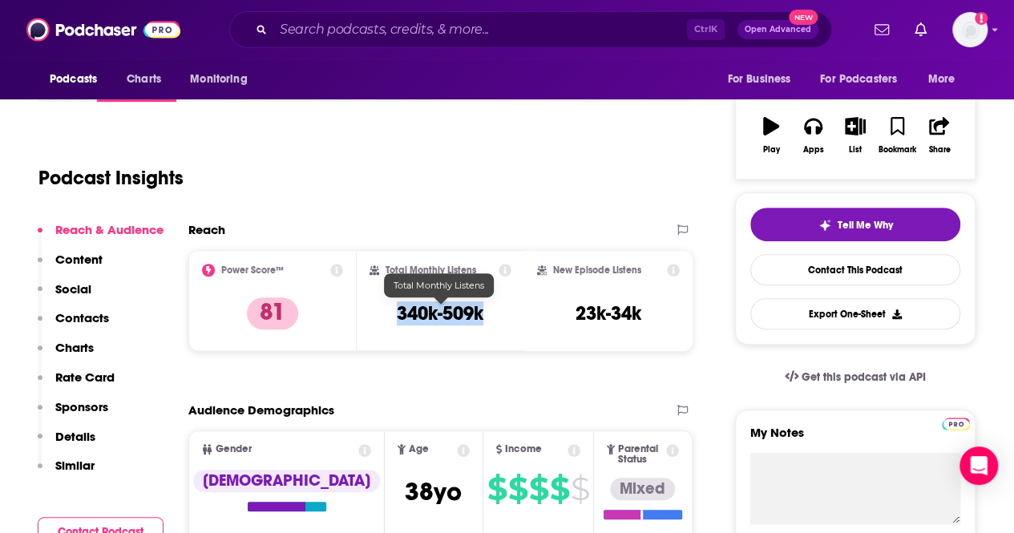
drag, startPoint x: 494, startPoint y: 307, endPoint x: 398, endPoint y: 308, distance: 95.4
click at [398, 308] on div "Total Monthly Listens 340k-509k" at bounding box center [440, 301] width 143 height 74
copy h3 "340k-509k"
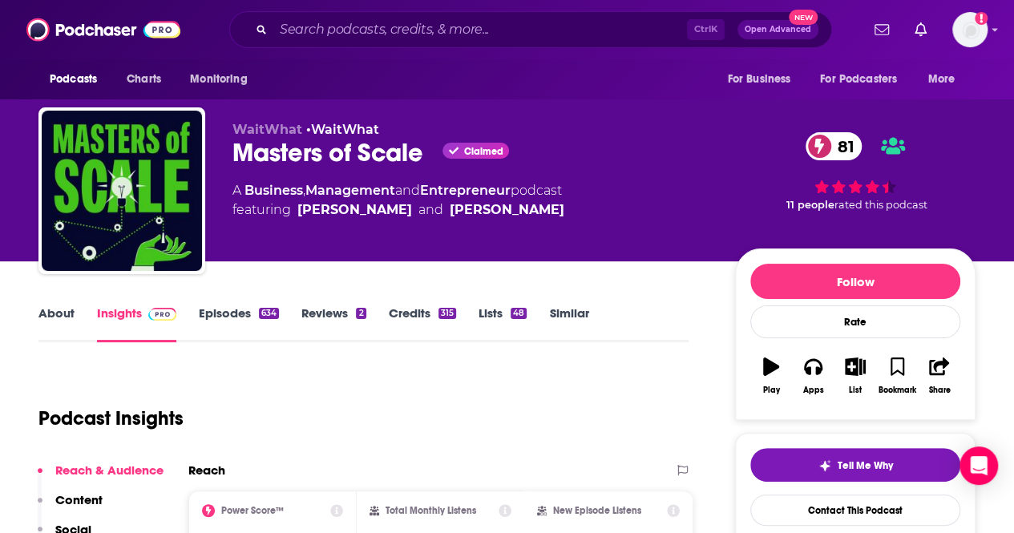
scroll to position [80, 0]
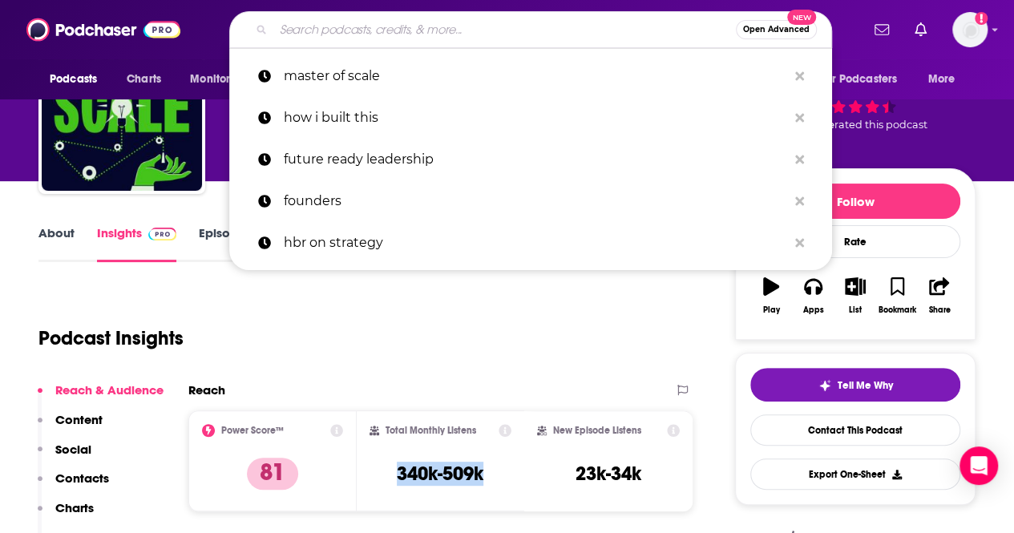
click at [339, 37] on input "Search podcasts, credits, & more..." at bounding box center [504, 30] width 462 height 26
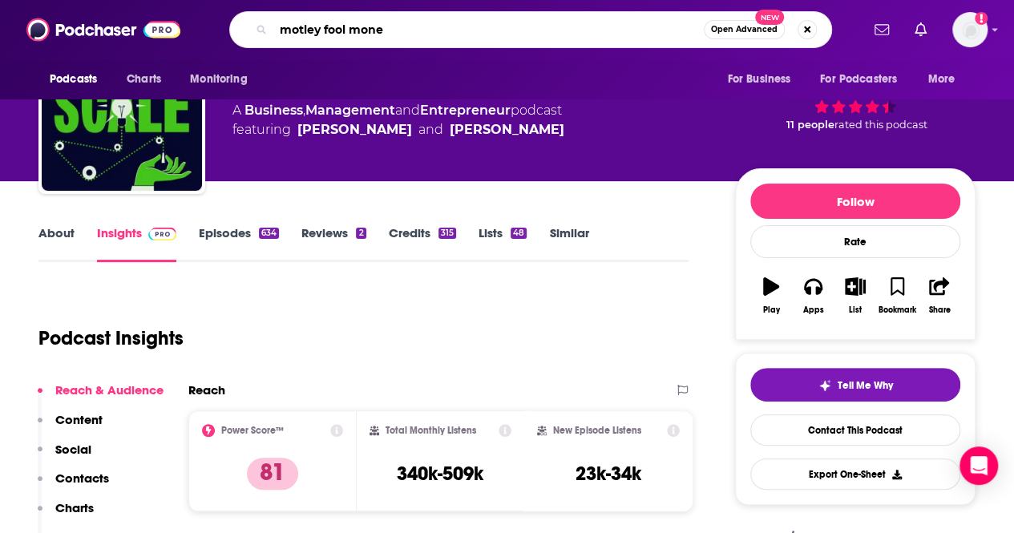
type input "motley fool money"
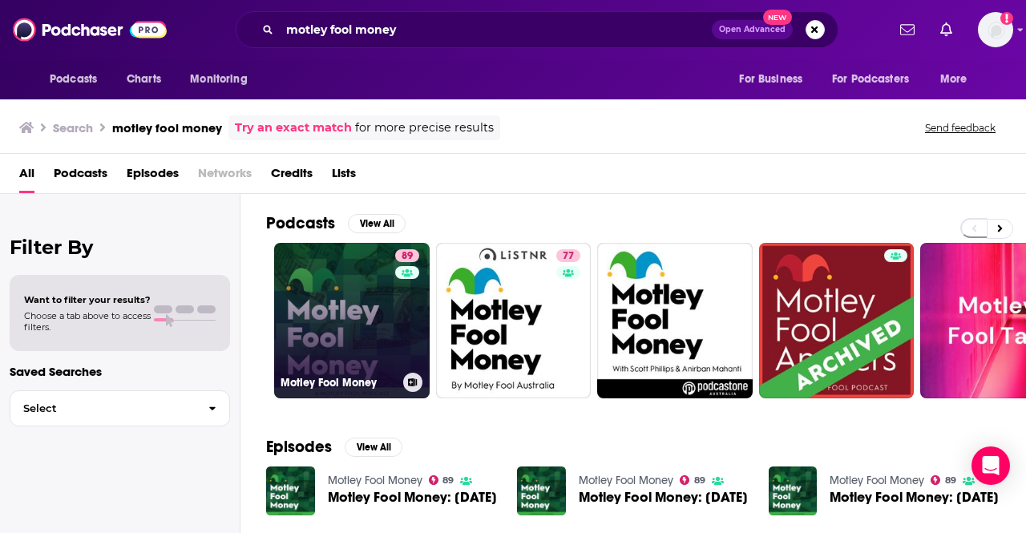
click at [346, 294] on link "89 Motley Fool Money" at bounding box center [351, 320] width 155 height 155
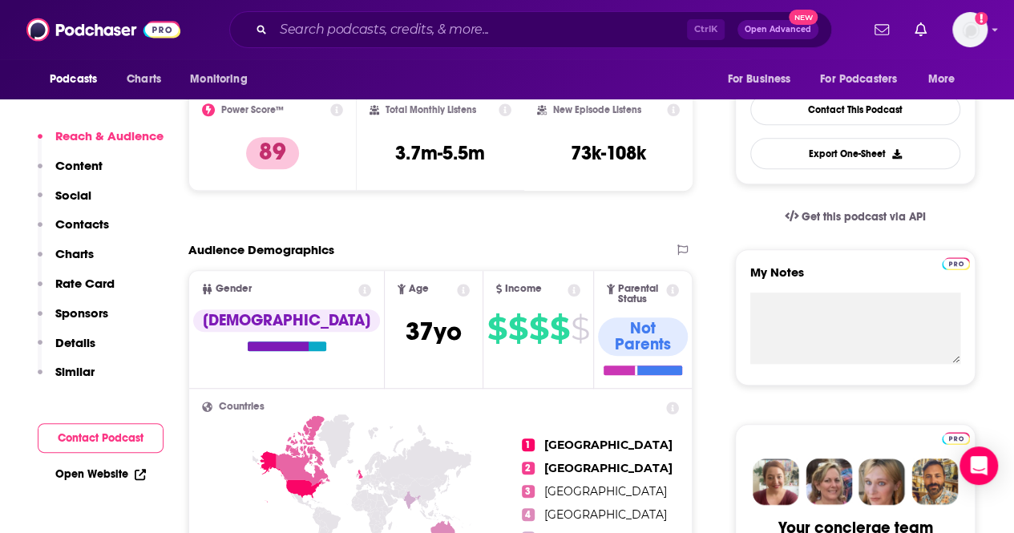
scroll to position [481, 0]
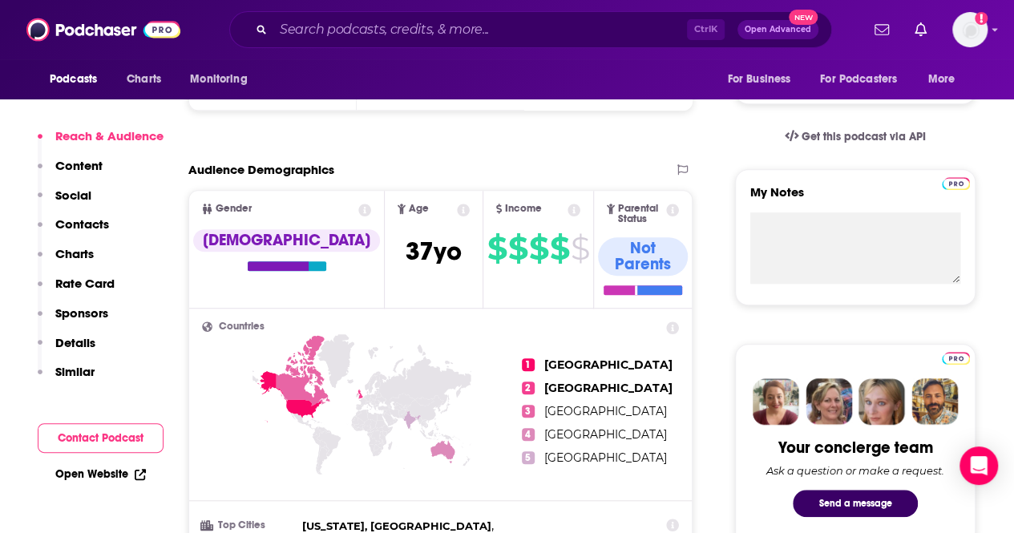
click at [100, 467] on link "Open Website" at bounding box center [100, 474] width 91 height 14
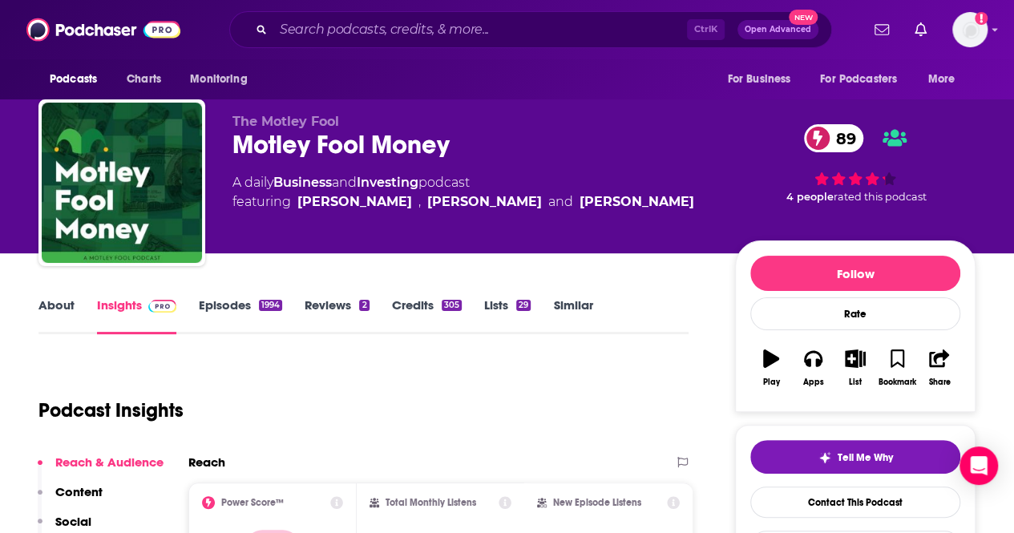
scroll to position [0, 0]
